Goal: Understand process/instructions: Learn how to perform a task or action

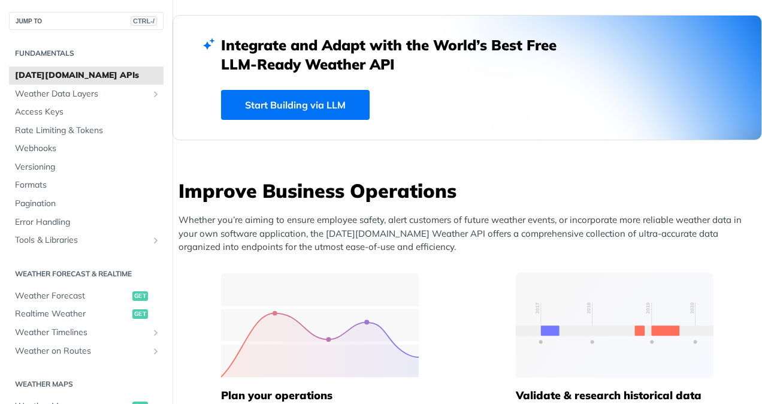
scroll to position [321, 0]
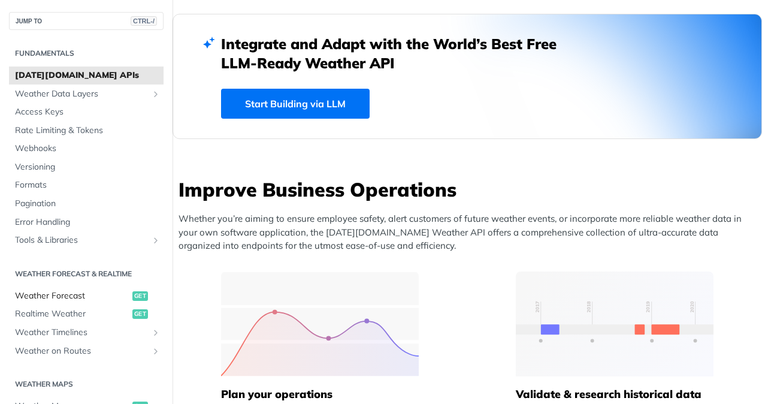
click at [71, 298] on span "Weather Forecast" at bounding box center [72, 296] width 114 height 12
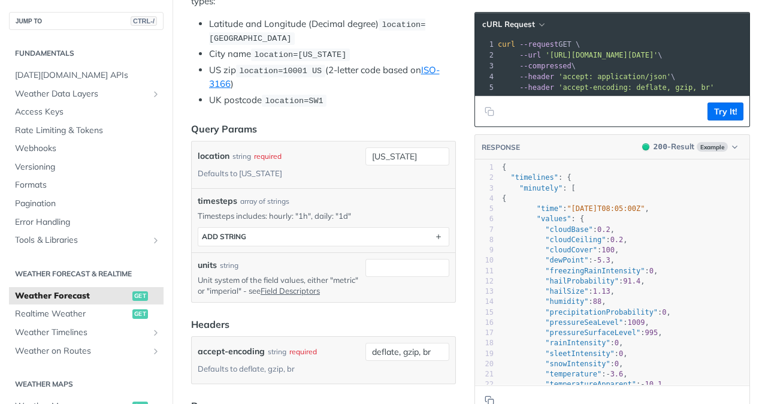
scroll to position [337, 0]
click at [422, 156] on input "[US_STATE]" at bounding box center [408, 157] width 84 height 18
click at [335, 157] on div "location string required Defaults to [US_STATE]" at bounding box center [279, 165] width 163 height 35
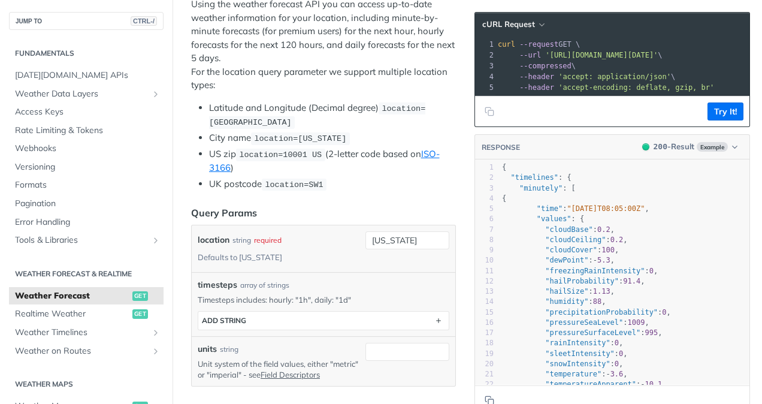
scroll to position [251, 0]
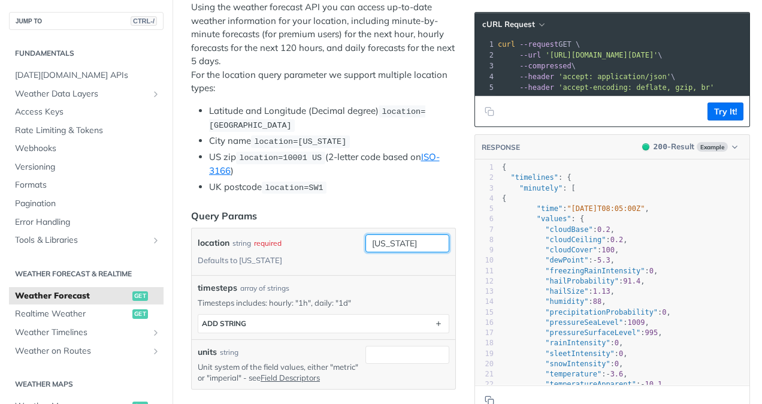
drag, startPoint x: 414, startPoint y: 237, endPoint x: 345, endPoint y: 228, distance: 69.6
click at [345, 228] on div "location string required Defaults to [US_STATE] [US_STATE] required type : stri…" at bounding box center [324, 251] width 264 height 47
click at [366, 236] on input "location" at bounding box center [408, 243] width 84 height 18
paste input "40.785091"
click at [414, 234] on input "40.785091," at bounding box center [408, 243] width 84 height 18
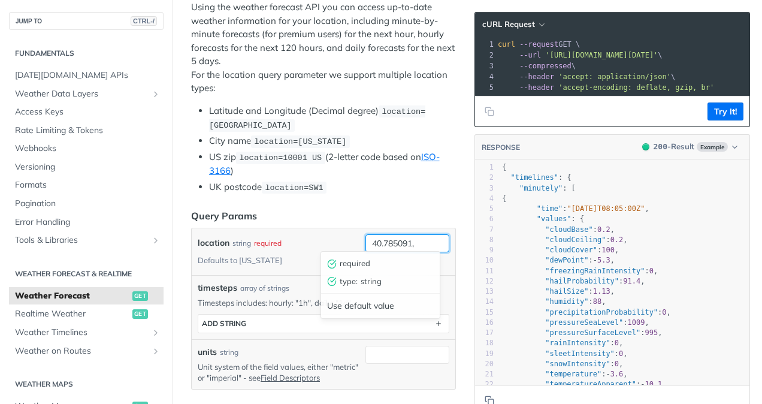
paste input "-73.968285"
type input "40.785091, -73.968285"
click at [422, 182] on li "UK postcode location=SW1" at bounding box center [332, 187] width 247 height 14
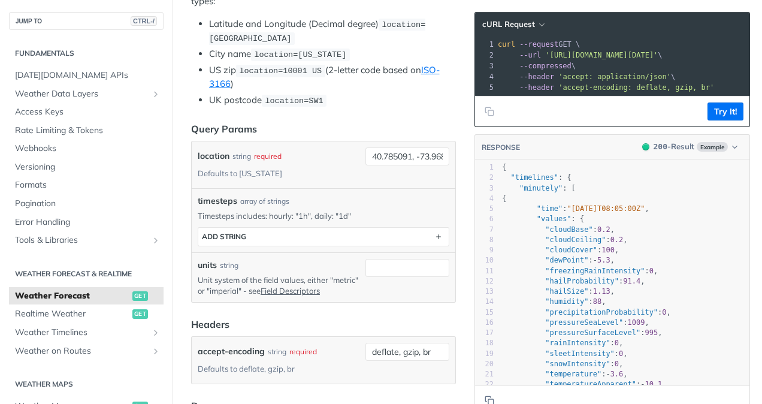
scroll to position [343, 0]
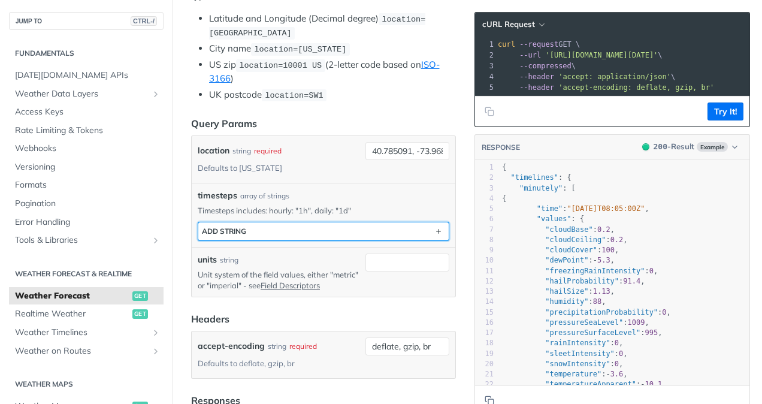
click at [319, 227] on button "ADD string" at bounding box center [323, 231] width 251 height 18
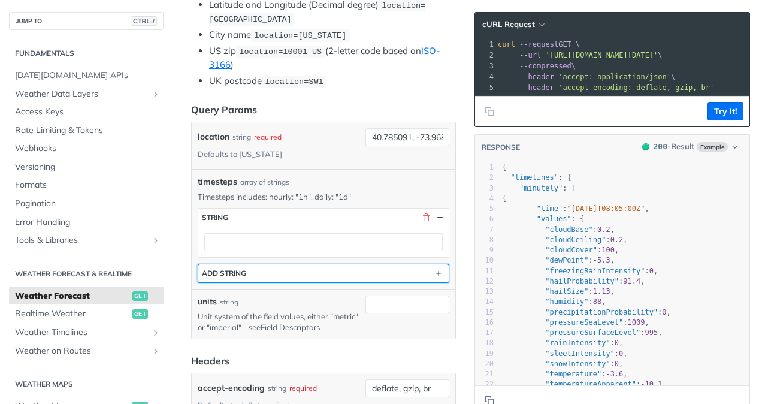
scroll to position [358, 0]
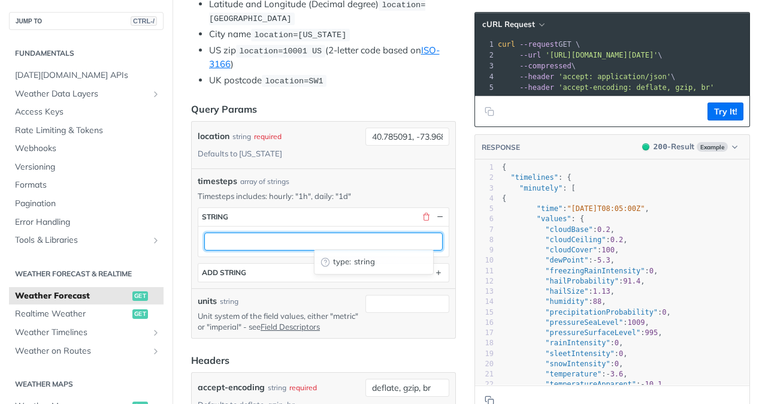
click at [311, 236] on input "text" at bounding box center [323, 242] width 239 height 18
type input "1d"
click at [271, 295] on div "units string" at bounding box center [279, 301] width 163 height 13
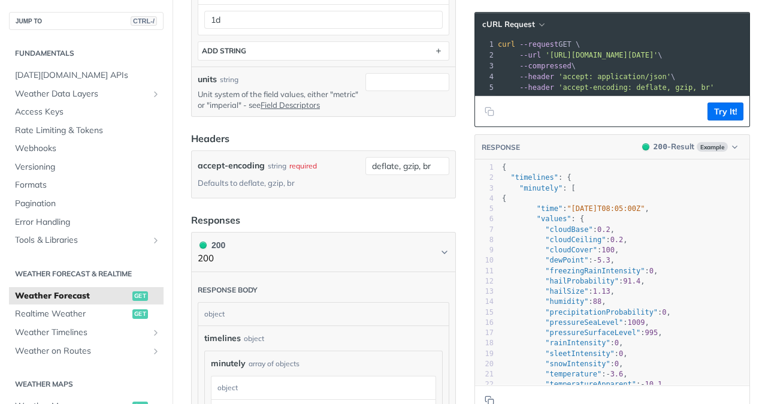
scroll to position [580, 0]
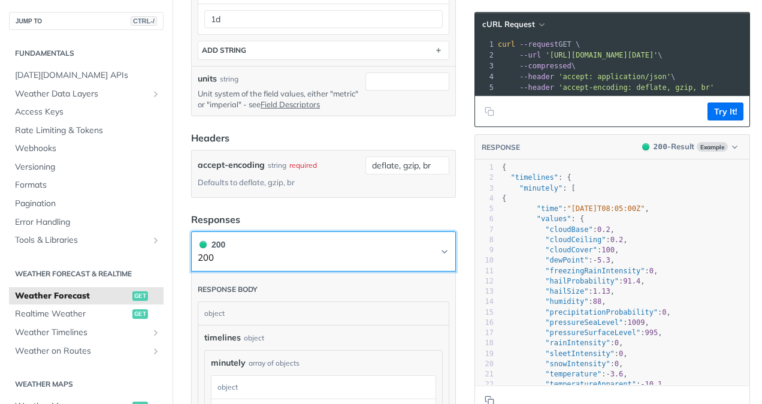
click at [308, 252] on button "200 200" at bounding box center [324, 251] width 252 height 27
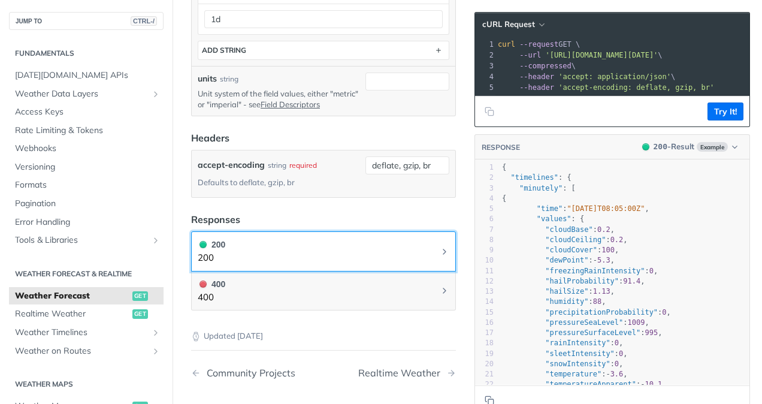
click at [308, 252] on button "200 200" at bounding box center [324, 251] width 252 height 27
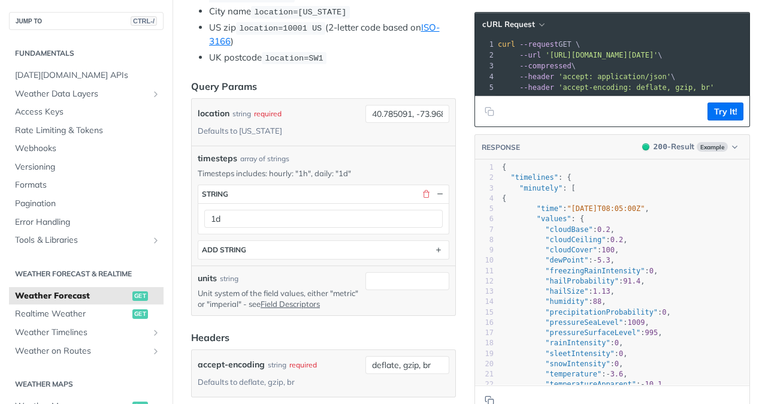
scroll to position [378, 0]
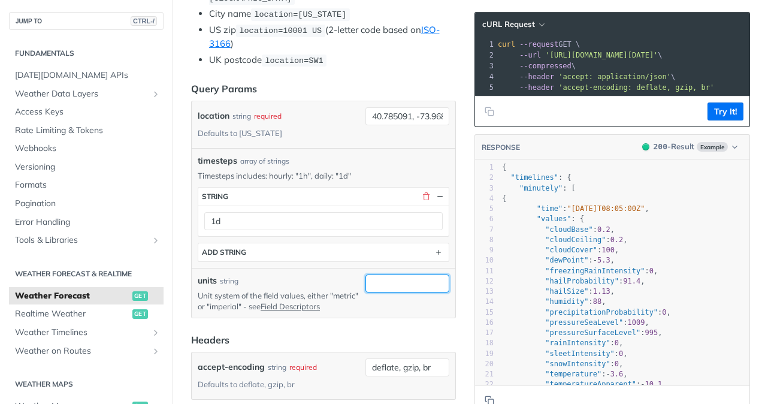
click at [387, 279] on input "units" at bounding box center [408, 283] width 84 height 18
type input "imperial"
click at [295, 277] on div "units string" at bounding box center [279, 280] width 163 height 13
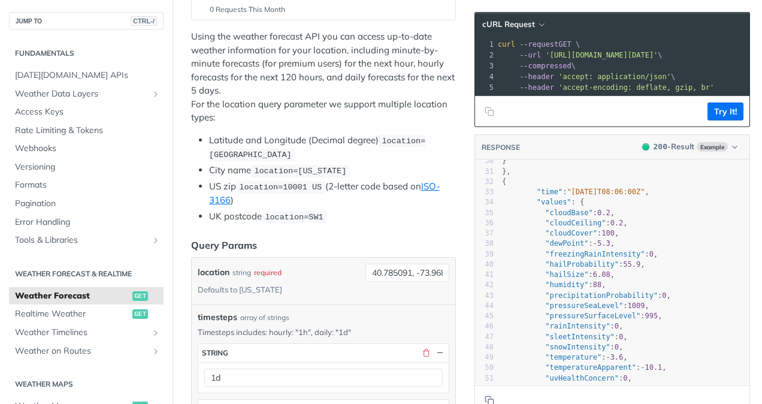
scroll to position [0, 0]
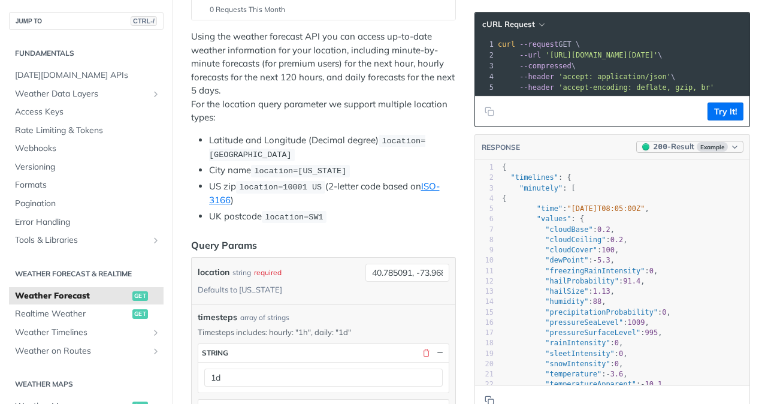
click at [732, 153] on button "200 - Result Example" at bounding box center [689, 147] width 107 height 12
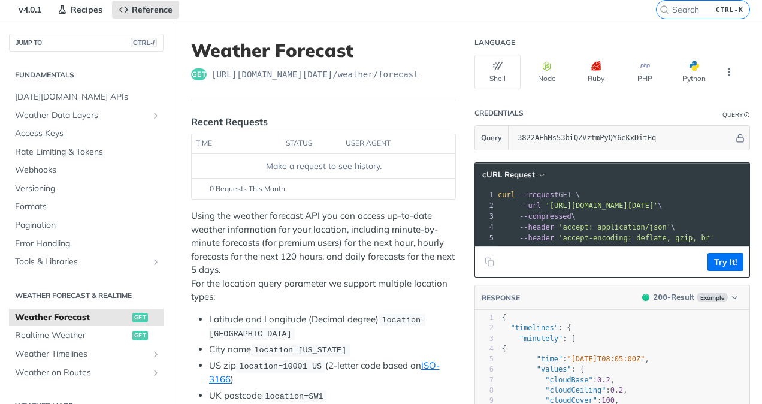
click at [282, 141] on th "status" at bounding box center [312, 143] width 60 height 19
click at [268, 171] on td "Make a request to see history." at bounding box center [324, 166] width 264 height 24
click at [204, 140] on th "time" at bounding box center [237, 143] width 90 height 19
click at [727, 73] on button "More Languages" at bounding box center [729, 72] width 18 height 18
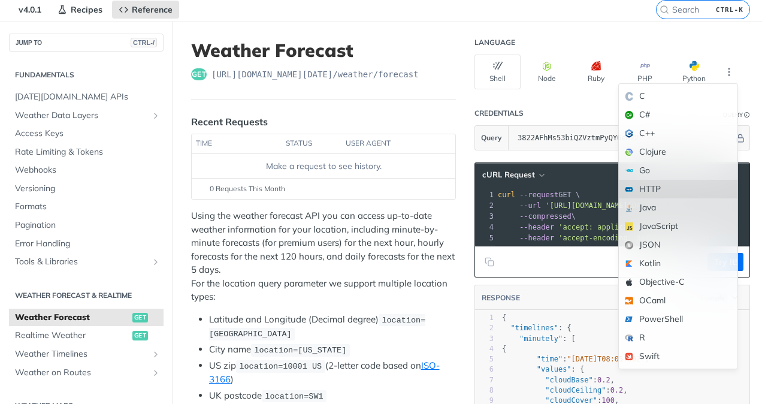
click at [637, 188] on div "HTTP" at bounding box center [678, 189] width 119 height 19
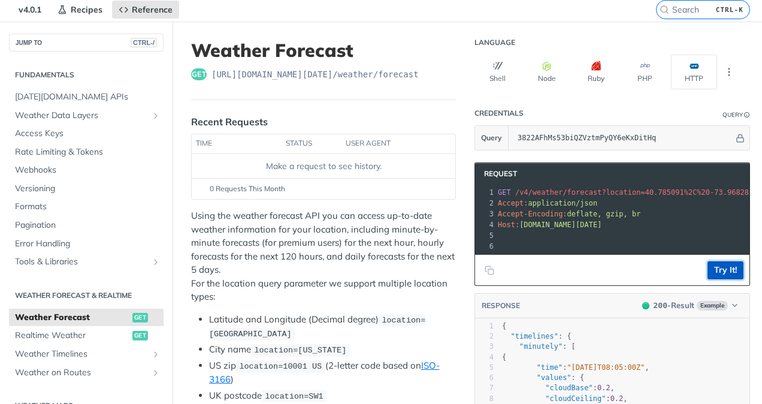
click at [710, 279] on button "Try It!" at bounding box center [726, 270] width 36 height 18
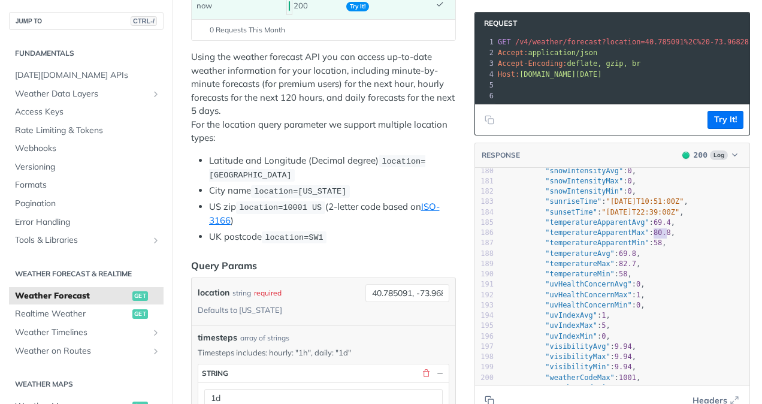
type textarea "80.8,"
drag, startPoint x: 646, startPoint y: 241, endPoint x: 671, endPoint y: 241, distance: 24.6
click at [671, 238] on pre ""temperatureApparentMax" : 80.8 ," at bounding box center [625, 233] width 250 height 10
click at [653, 259] on pre ""temperatureAvg" : 69.8 ," at bounding box center [625, 254] width 250 height 10
type textarea "82.7"
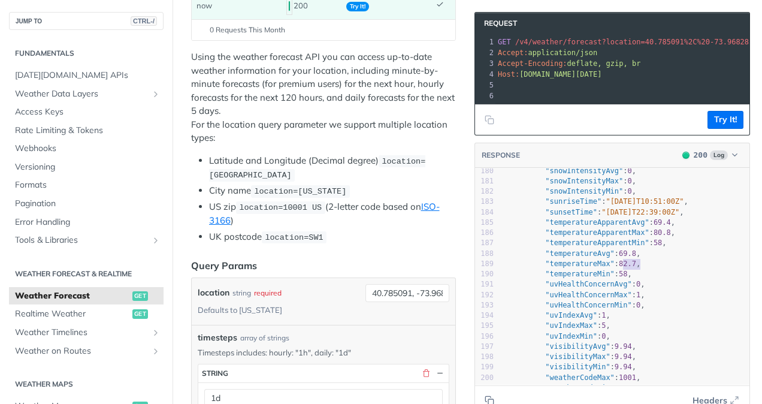
drag, startPoint x: 614, startPoint y: 271, endPoint x: 630, endPoint y: 271, distance: 16.8
click at [630, 268] on span "82.7" at bounding box center [627, 264] width 17 height 8
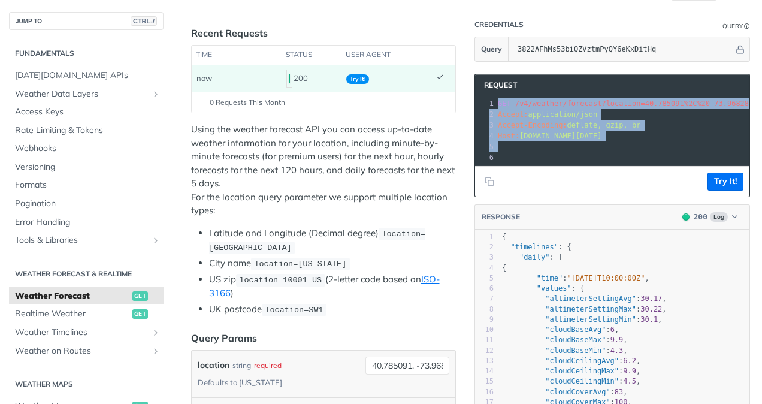
drag, startPoint x: 659, startPoint y: 143, endPoint x: 472, endPoint y: 99, distance: 191.9
copy div "GET /v4/weather/forecast?location=40.785091%2C%20-73.968285&timesteps=1d&units=…"
